Goal: Find specific page/section: Find specific page/section

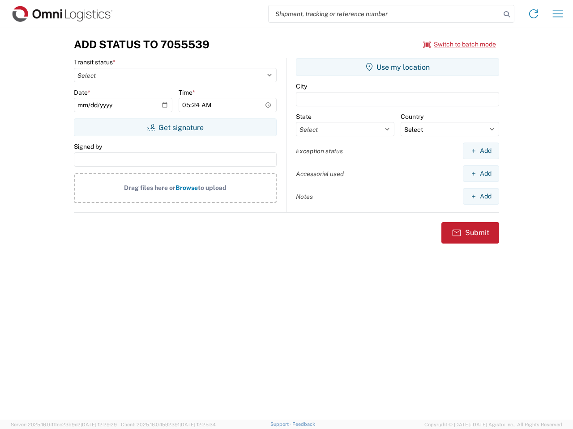
click at [384, 14] on input "search" at bounding box center [384, 13] width 232 height 17
click at [506, 14] on icon at bounding box center [506, 14] width 13 height 13
click at [533, 14] on icon at bounding box center [533, 14] width 14 height 14
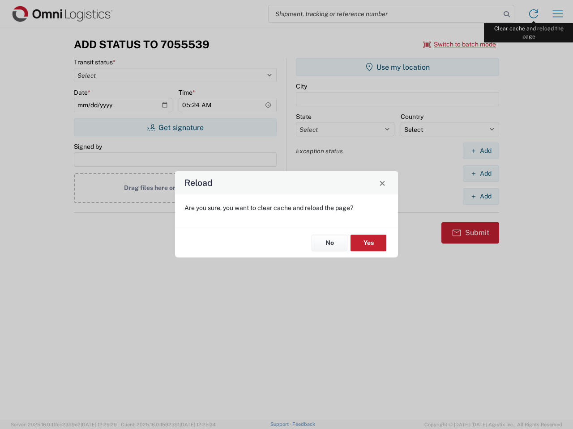
click at [557, 14] on div "Reload Are you sure, you want to clear cache and reload the page? No Yes" at bounding box center [286, 214] width 573 height 429
click at [459, 44] on div "Reload Are you sure, you want to clear cache and reload the page? No Yes" at bounding box center [286, 214] width 573 height 429
click at [175, 128] on div "Reload Are you sure, you want to clear cache and reload the page? No Yes" at bounding box center [286, 214] width 573 height 429
click at [397, 67] on div "Reload Are you sure, you want to clear cache and reload the page? No Yes" at bounding box center [286, 214] width 573 height 429
click at [480, 151] on div "Reload Are you sure, you want to clear cache and reload the page? No Yes" at bounding box center [286, 214] width 573 height 429
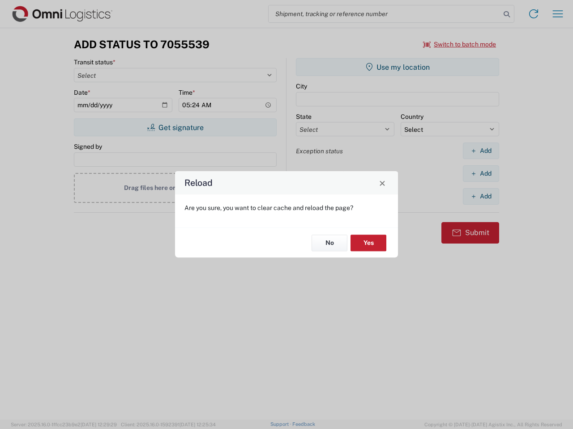
click at [480, 174] on div "Reload Are you sure, you want to clear cache and reload the page? No Yes" at bounding box center [286, 214] width 573 height 429
click at [480, 196] on div "Reload Are you sure, you want to clear cache and reload the page? No Yes" at bounding box center [286, 214] width 573 height 429
